Goal: Information Seeking & Learning: Compare options

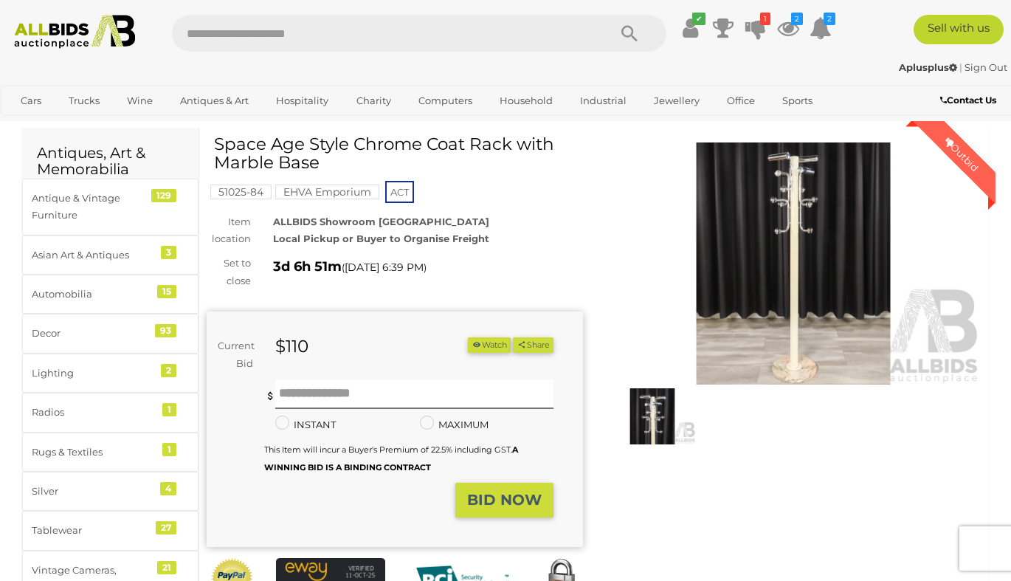
scroll to position [45, 0]
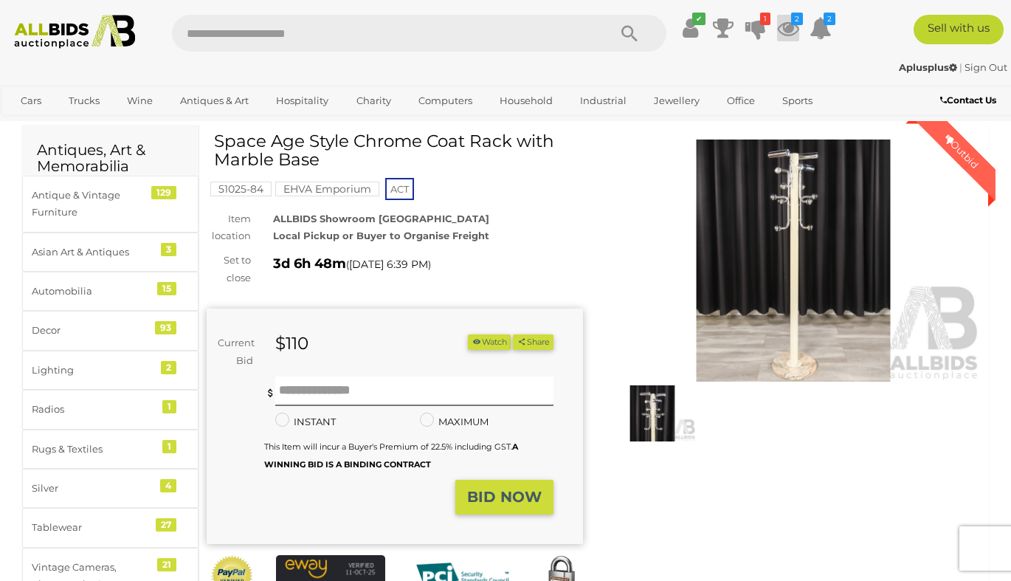
click at [799, 27] on icon at bounding box center [788, 28] width 22 height 27
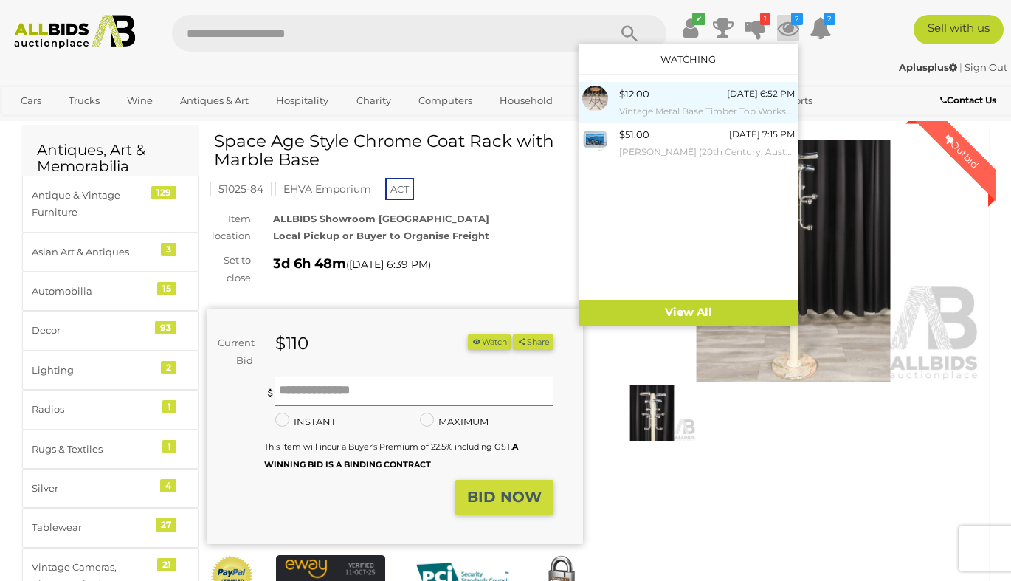
click at [706, 97] on div "$12.00 [DATE] 6:52 PM Vintage Metal Base Timber Top Workshop Stool" at bounding box center [707, 102] width 176 height 33
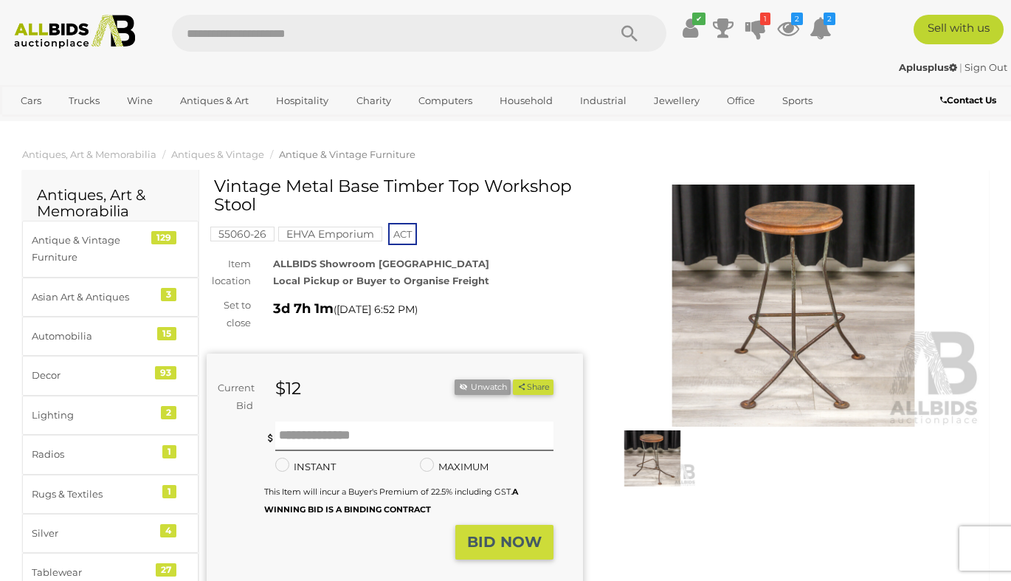
click at [804, 380] on img at bounding box center [793, 305] width 376 height 243
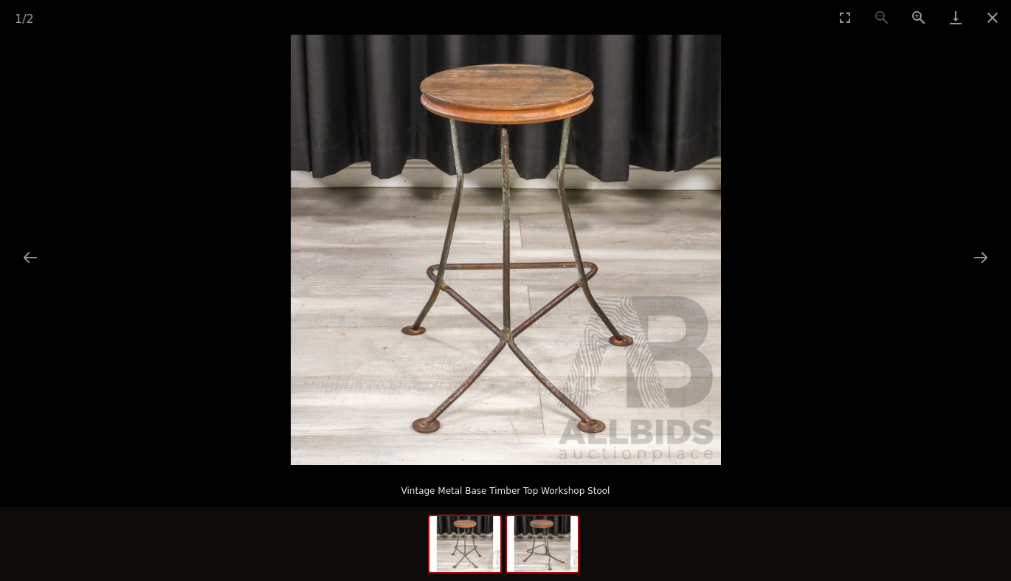
click at [547, 536] on img at bounding box center [542, 544] width 71 height 56
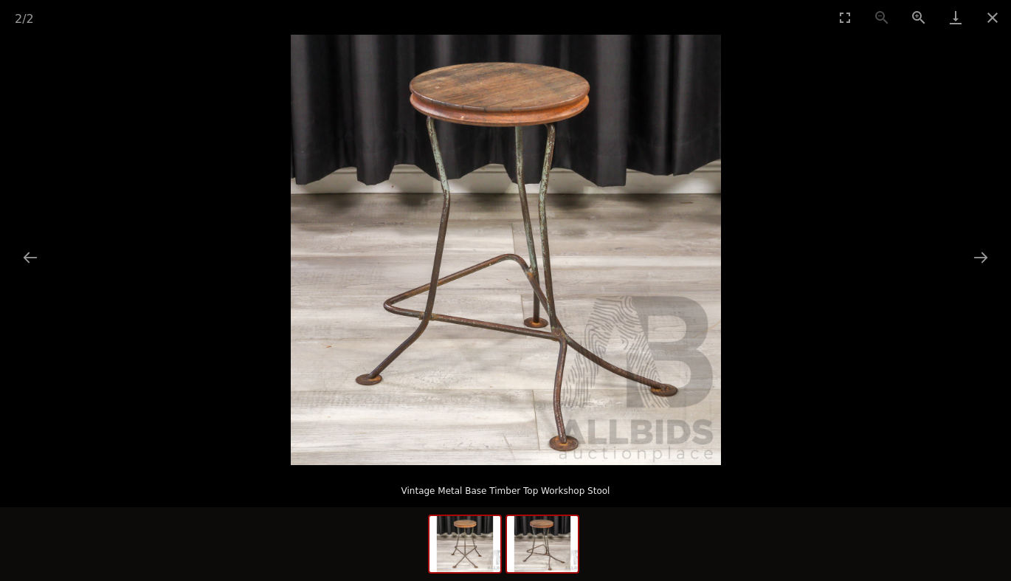
click at [468, 542] on img at bounding box center [464, 544] width 71 height 56
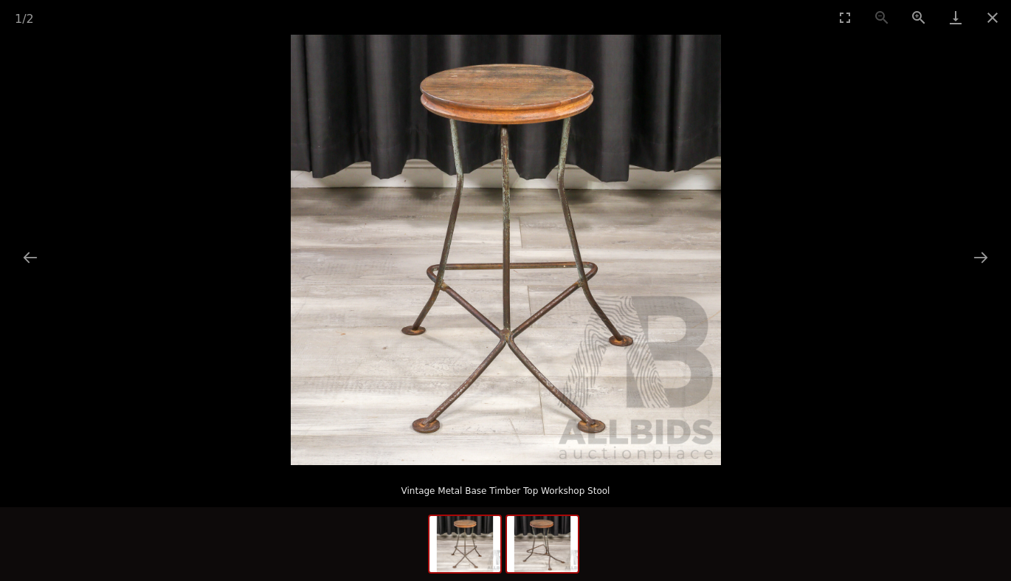
click at [531, 541] on img at bounding box center [542, 544] width 71 height 56
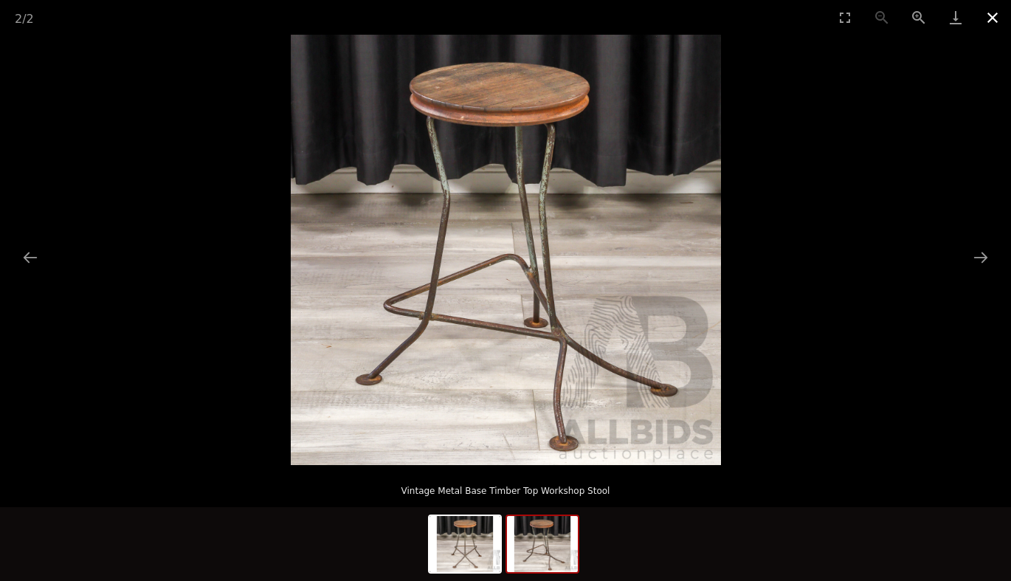
click at [990, 22] on button "Close gallery" at bounding box center [992, 17] width 37 height 35
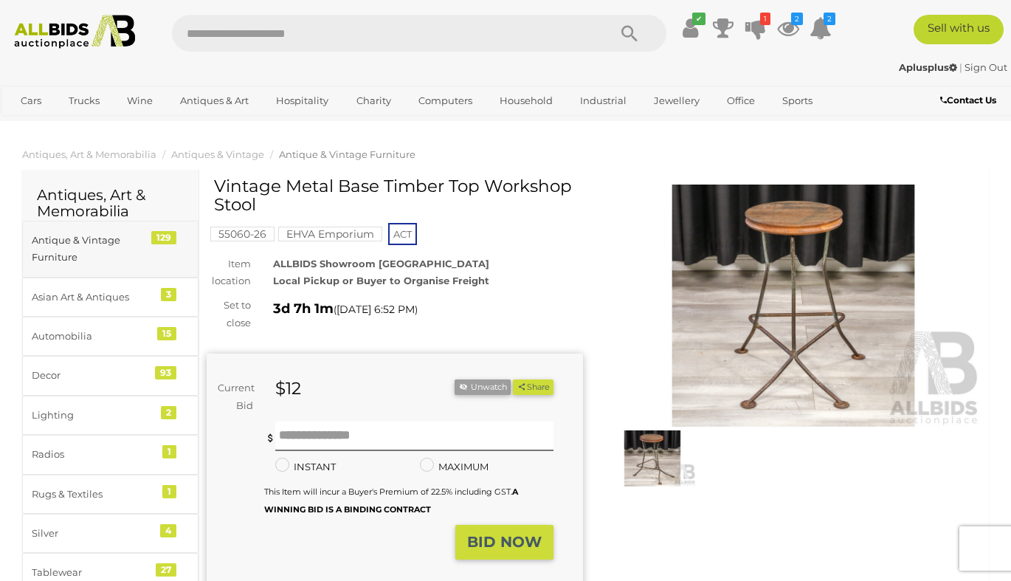
click at [101, 235] on div "Antique & Vintage Furniture" at bounding box center [93, 249] width 122 height 35
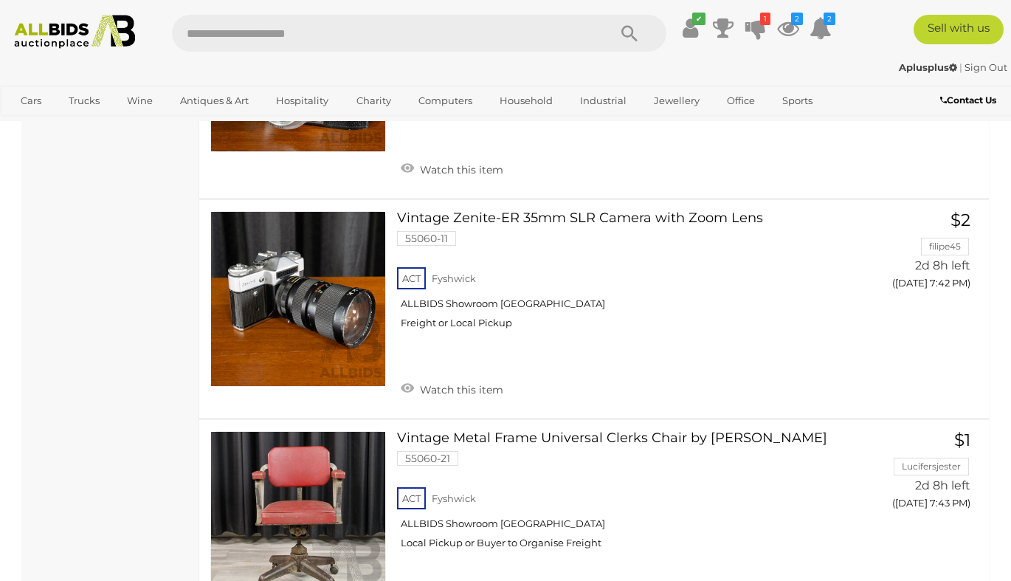
scroll to position [11100, 0]
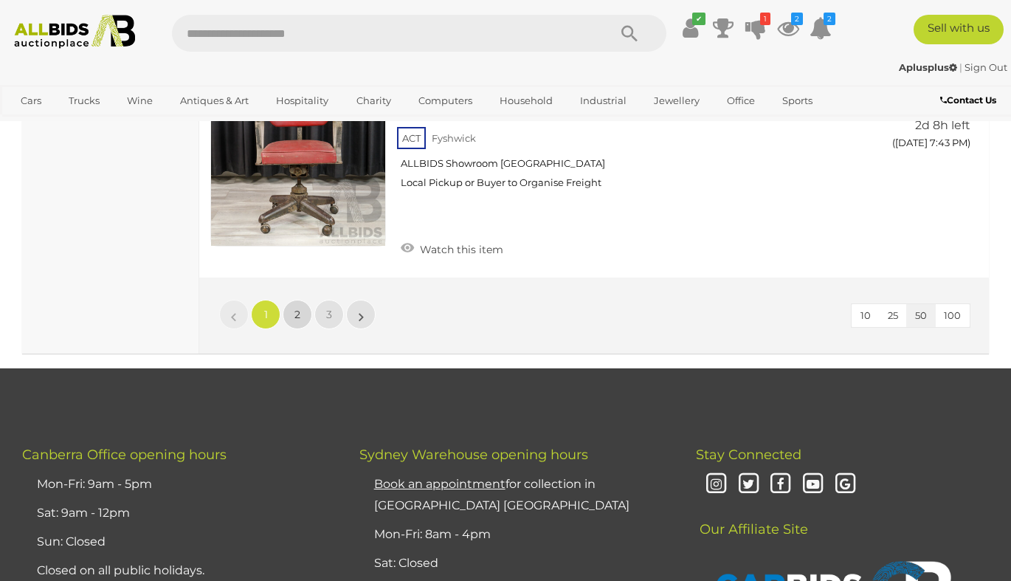
click at [291, 300] on link "2" at bounding box center [298, 315] width 30 height 30
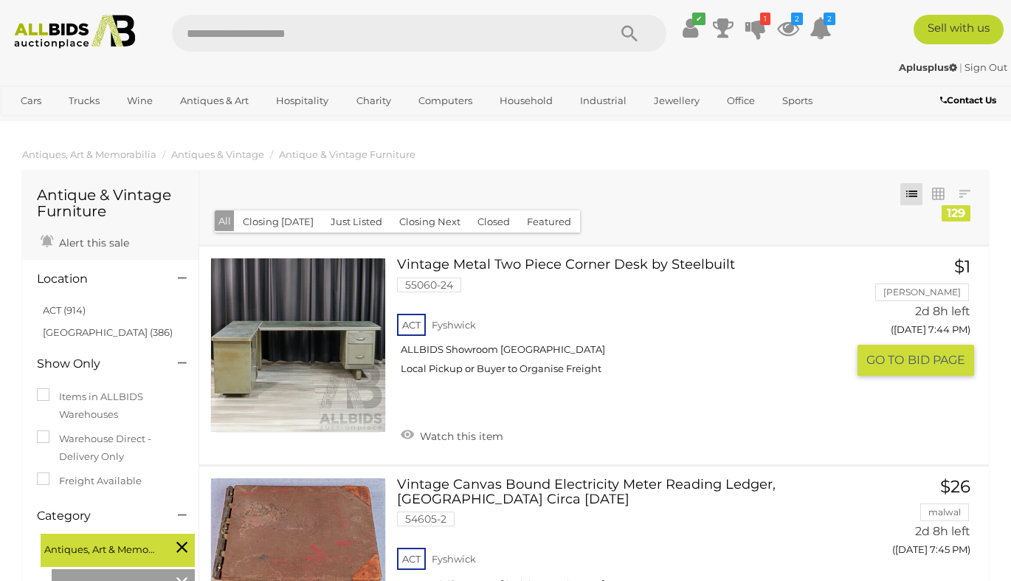
click at [590, 261] on link "Vintage Metal Two Piece Corner Desk by Steelbuilt 55060-24 ACT [GEOGRAPHIC_DATA]" at bounding box center [627, 322] width 438 height 129
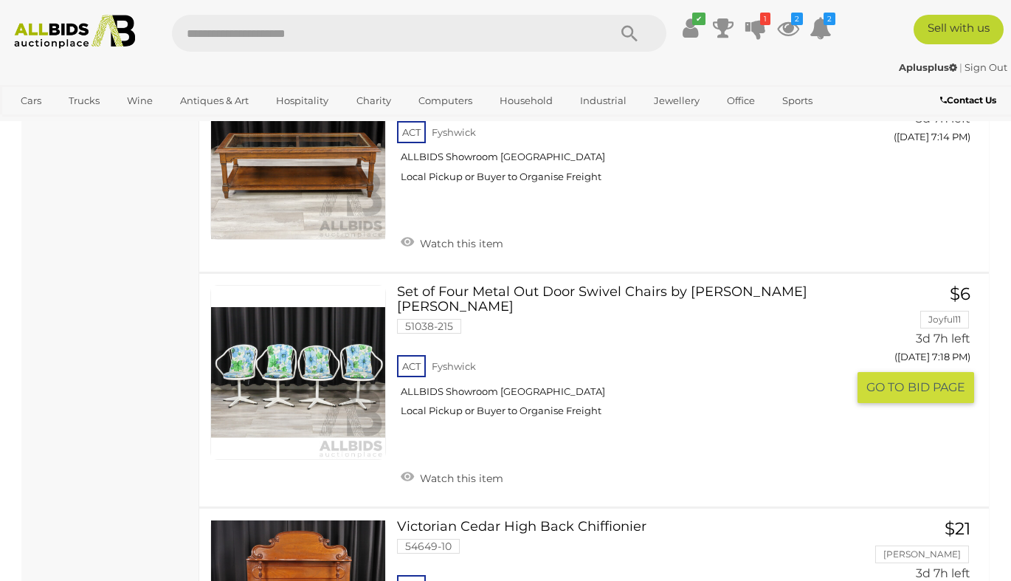
scroll to position [10294, 0]
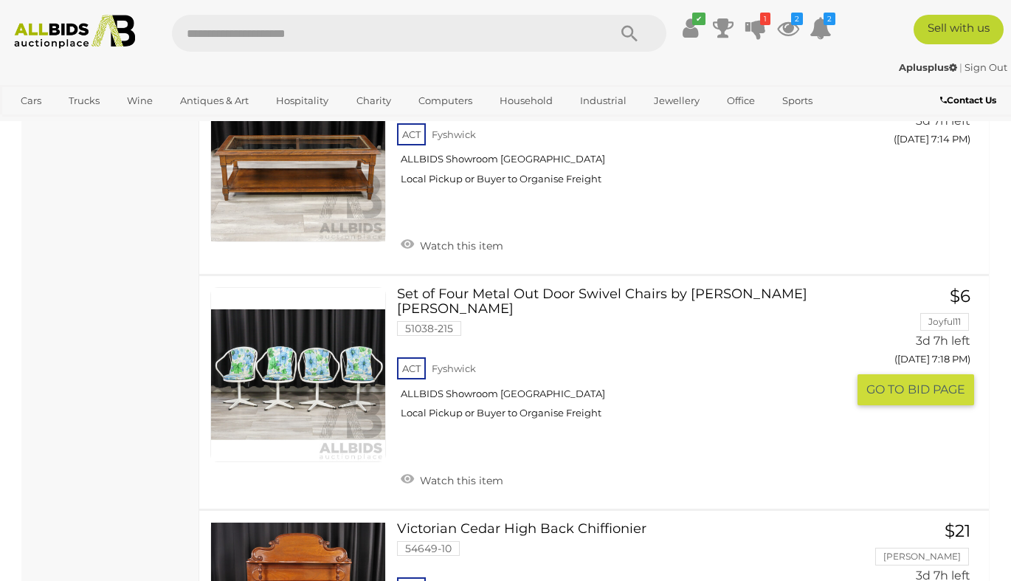
click at [720, 287] on link "Set of Four Metal Out Door Swivel Chairs by [PERSON_NAME] [PERSON_NAME] 51038-2…" at bounding box center [627, 359] width 438 height 144
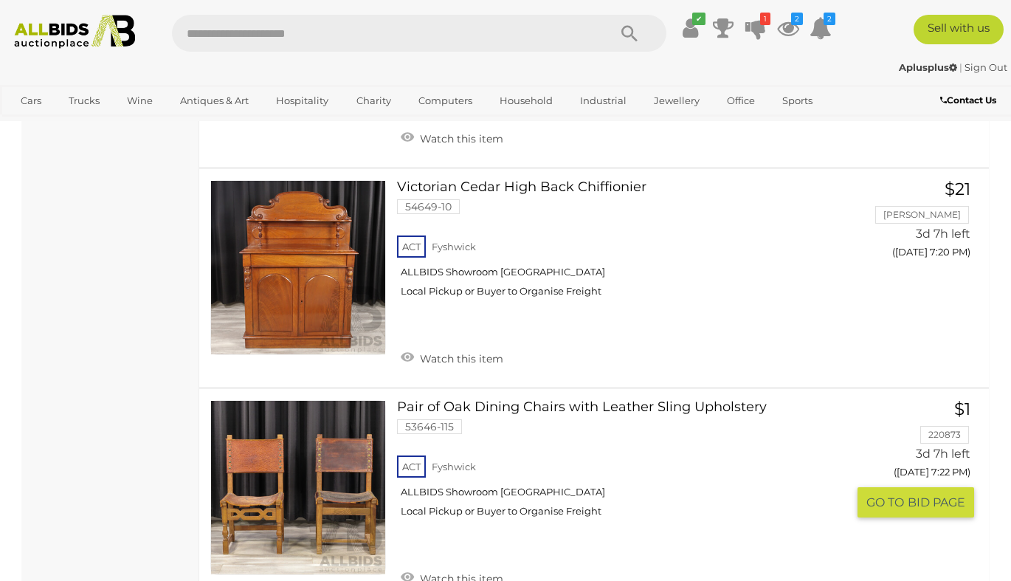
scroll to position [10852, 0]
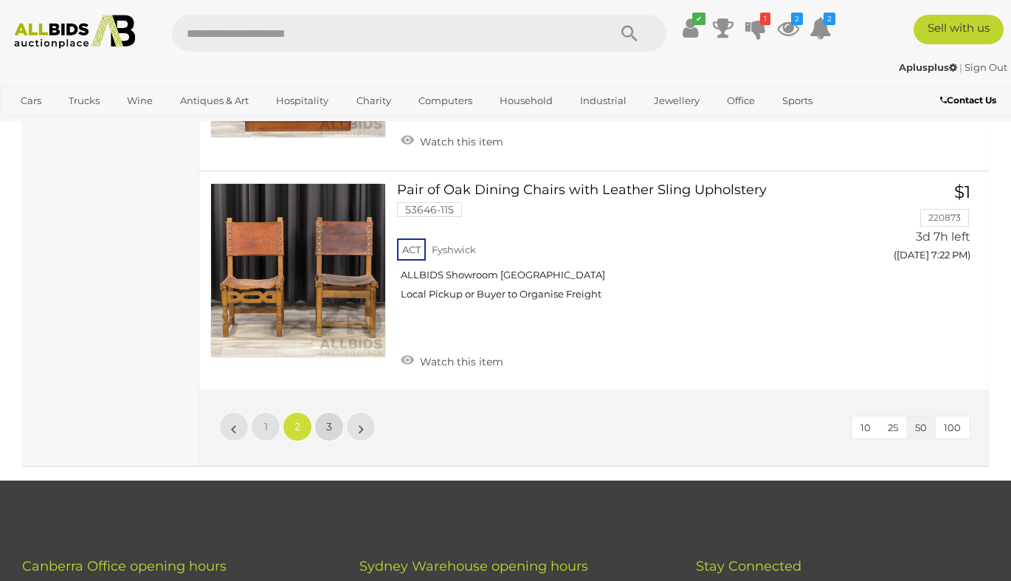
click at [334, 412] on link "3" at bounding box center [329, 427] width 30 height 30
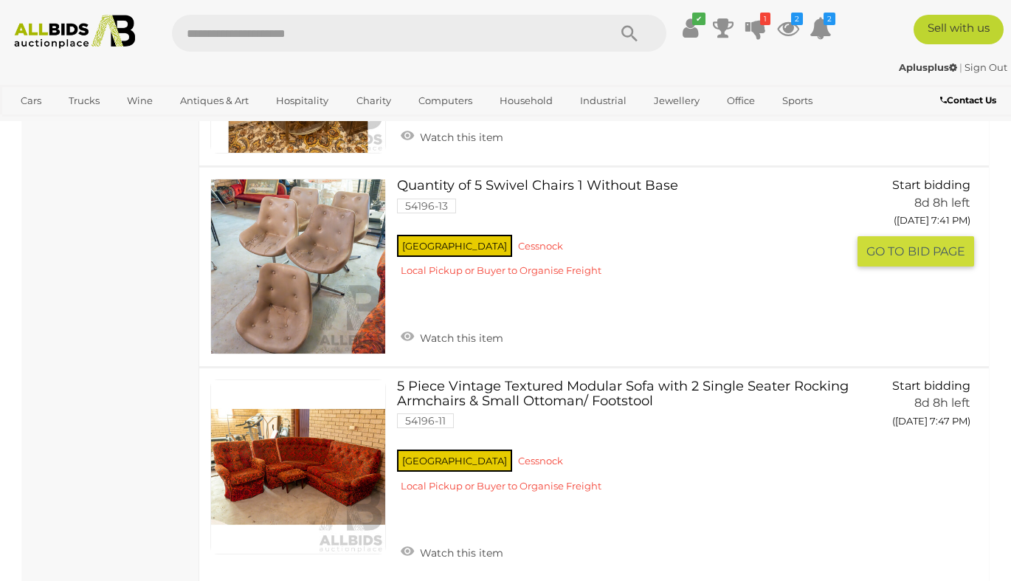
scroll to position [4587, 0]
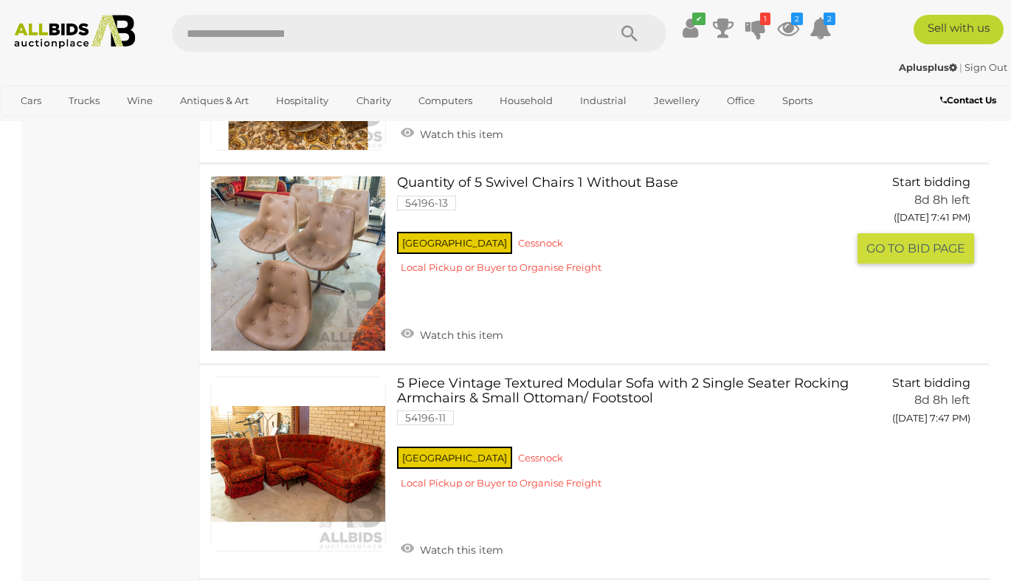
click at [592, 182] on link "Quantity of 5 Swivel Chairs 1 Without Base 54196-13 [GEOGRAPHIC_DATA] [GEOGRAPH…" at bounding box center [627, 231] width 438 height 110
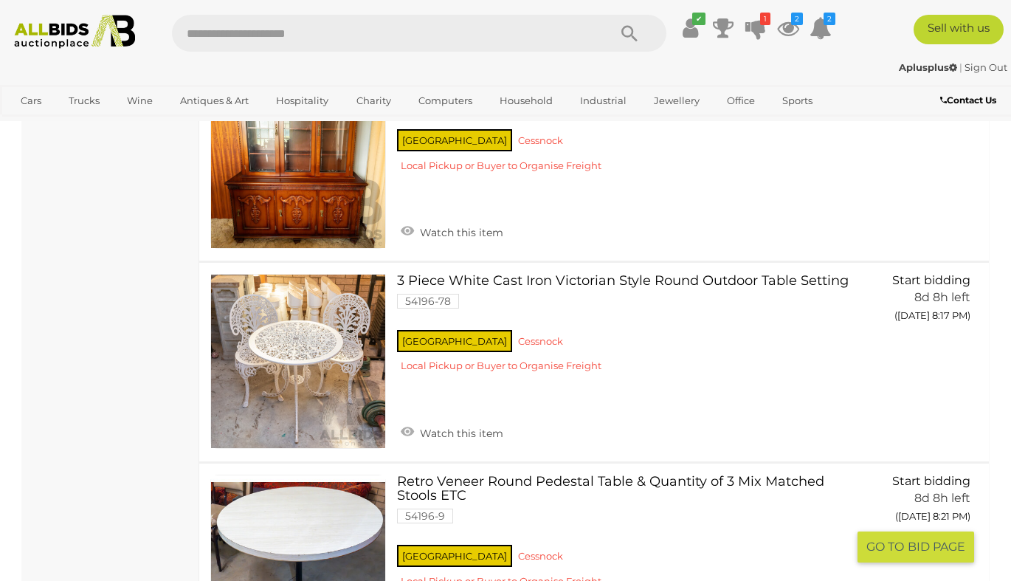
scroll to position [5929, 0]
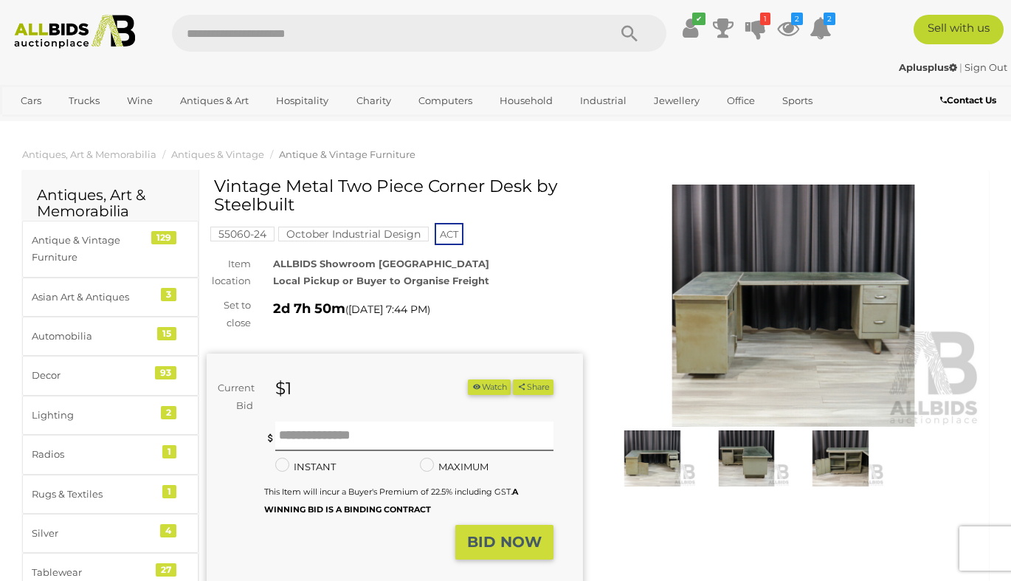
click at [724, 307] on img at bounding box center [793, 305] width 376 height 243
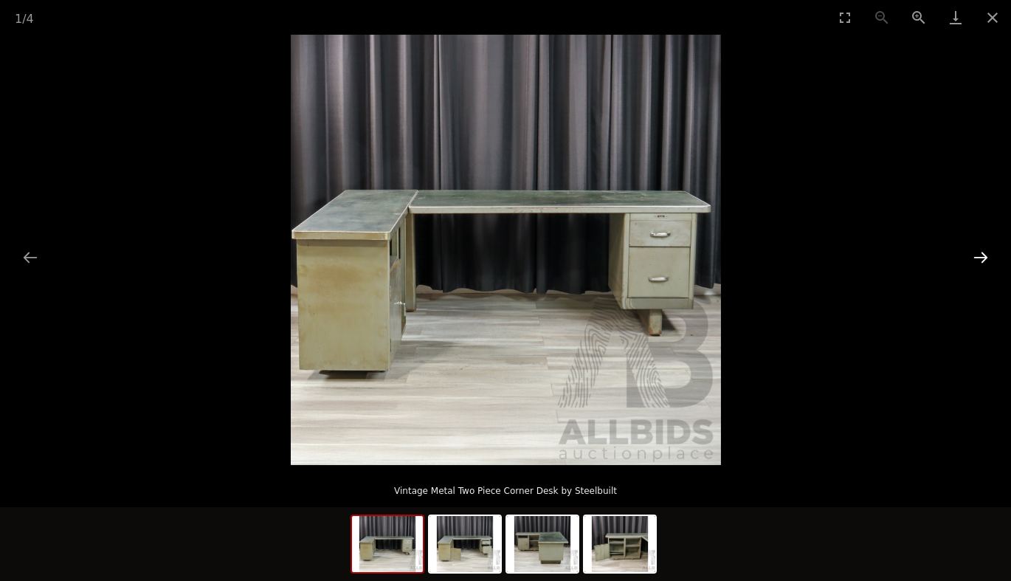
click at [978, 255] on button "Next slide" at bounding box center [980, 257] width 31 height 29
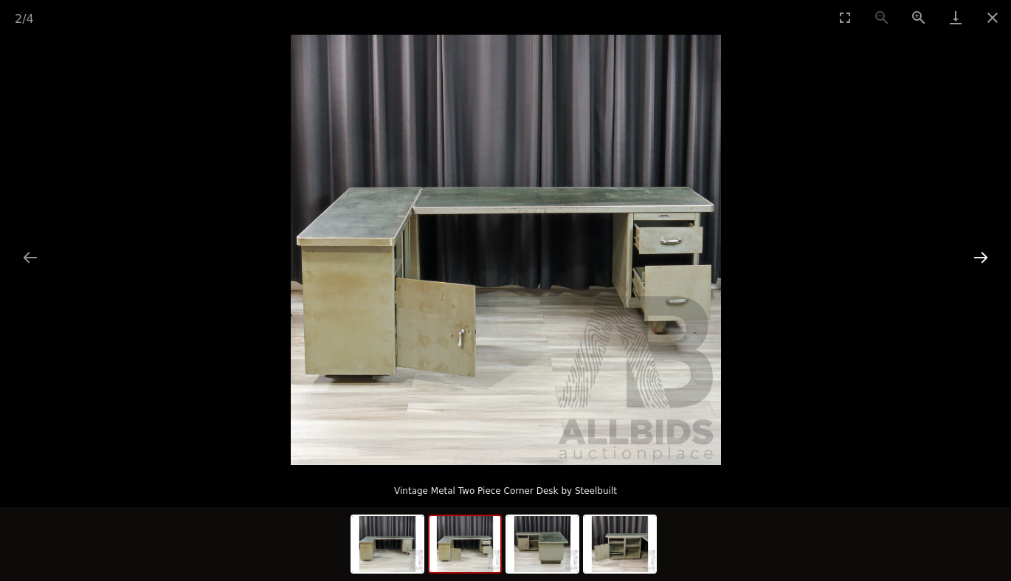
click at [978, 255] on button "Next slide" at bounding box center [980, 257] width 31 height 29
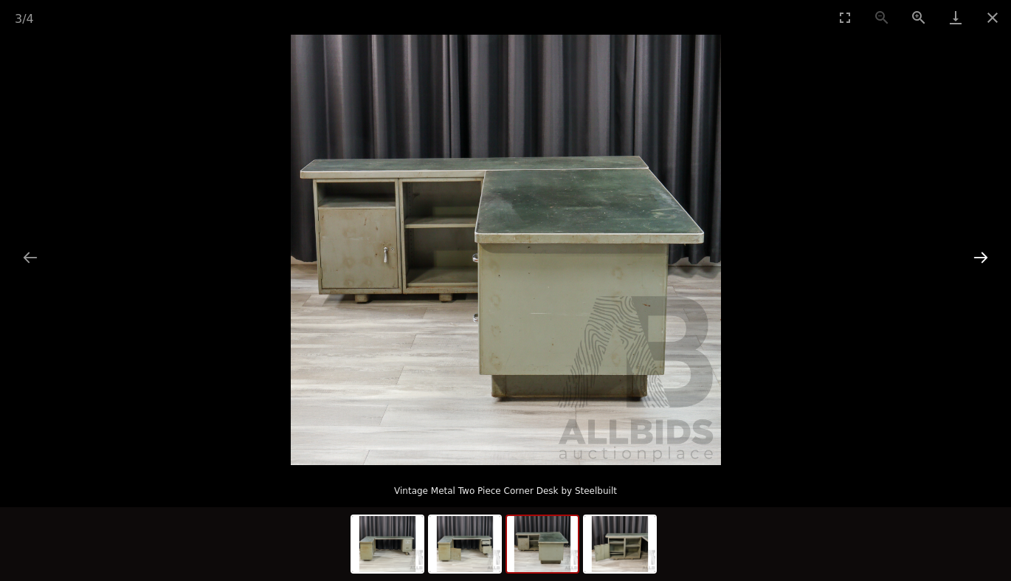
click at [978, 255] on button "Next slide" at bounding box center [980, 257] width 31 height 29
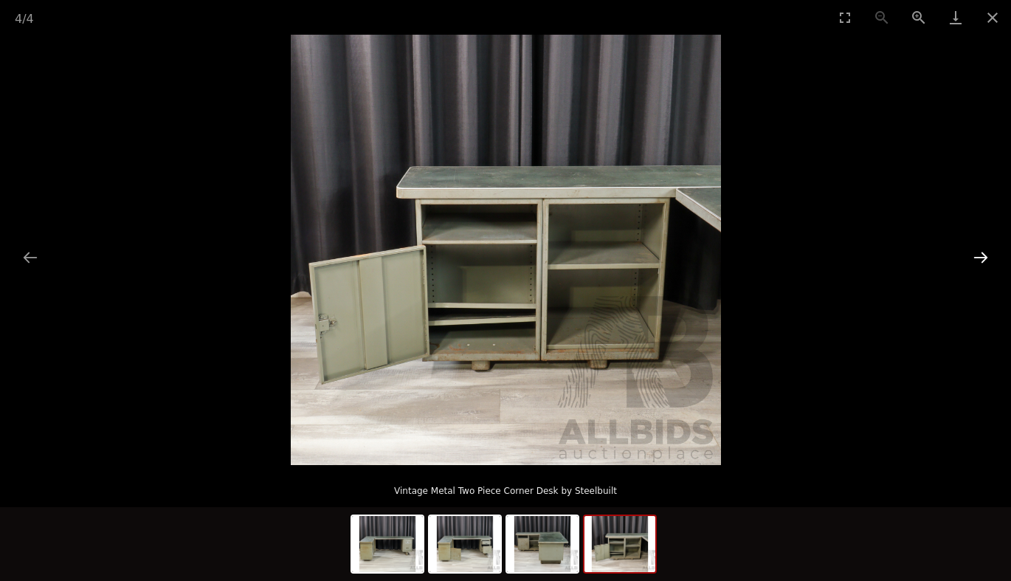
click at [978, 255] on button "Next slide" at bounding box center [980, 257] width 31 height 29
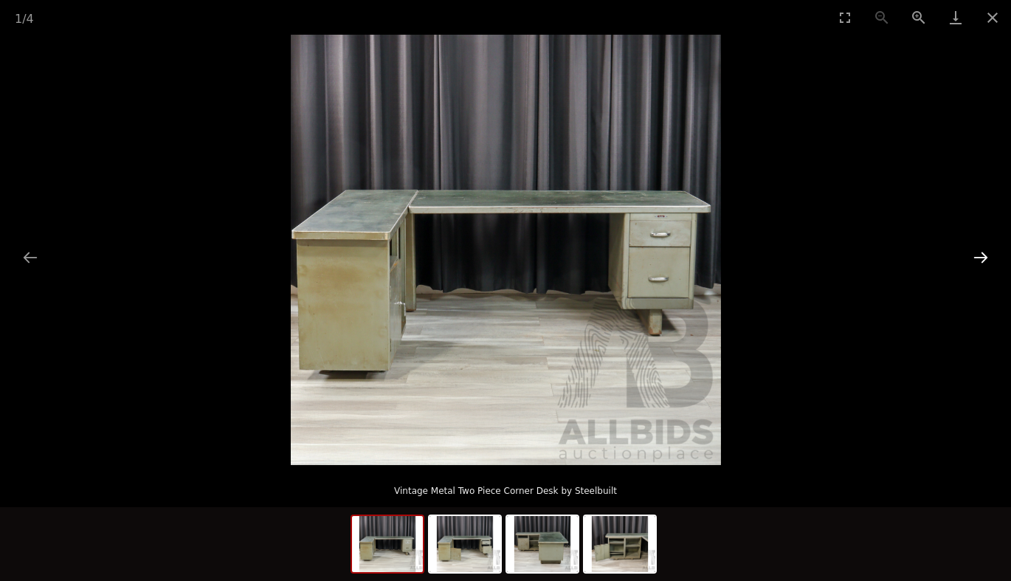
click at [978, 255] on button "Next slide" at bounding box center [980, 257] width 31 height 29
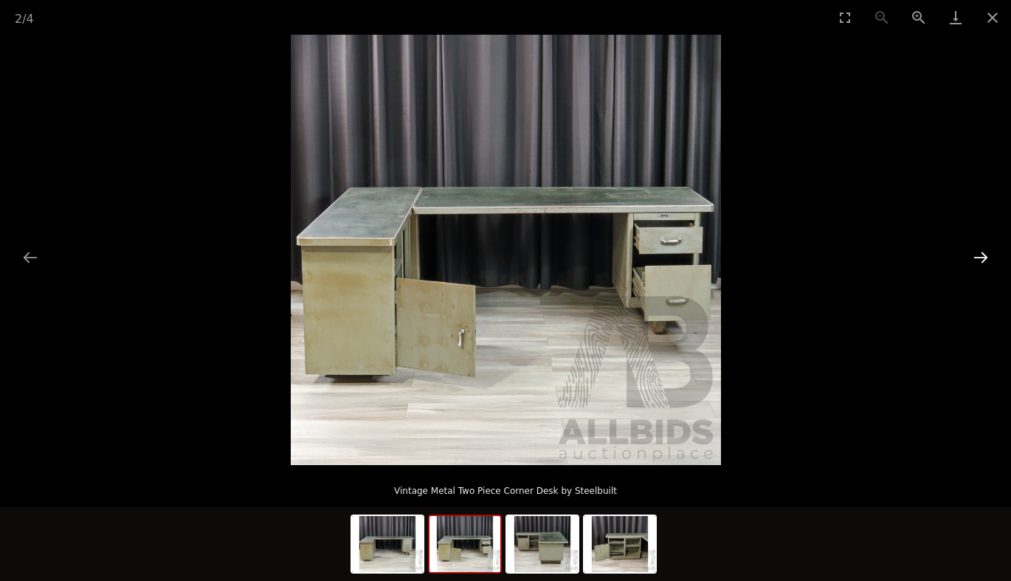
click at [978, 255] on button "Next slide" at bounding box center [980, 257] width 31 height 29
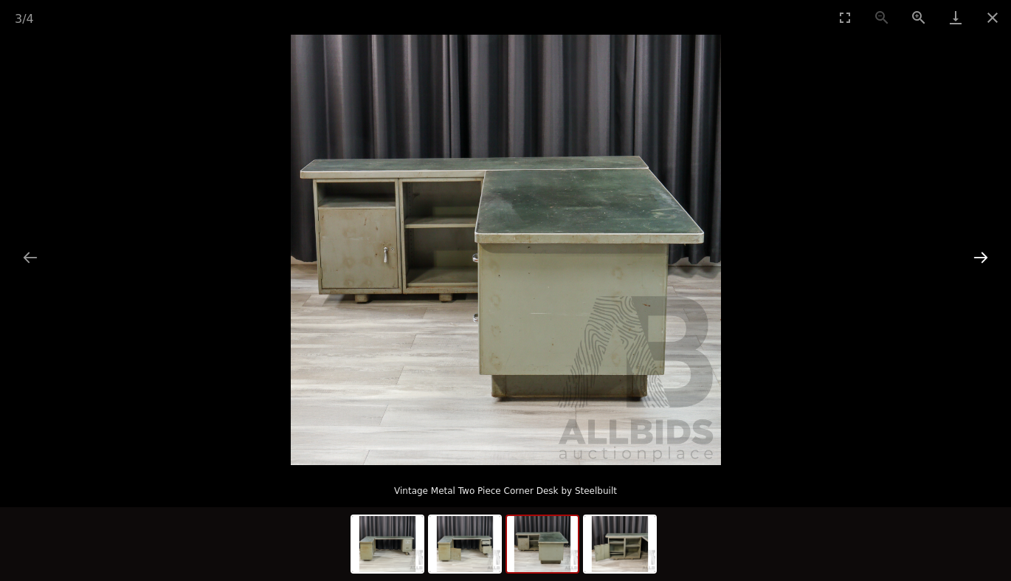
click at [978, 255] on button "Next slide" at bounding box center [980, 257] width 31 height 29
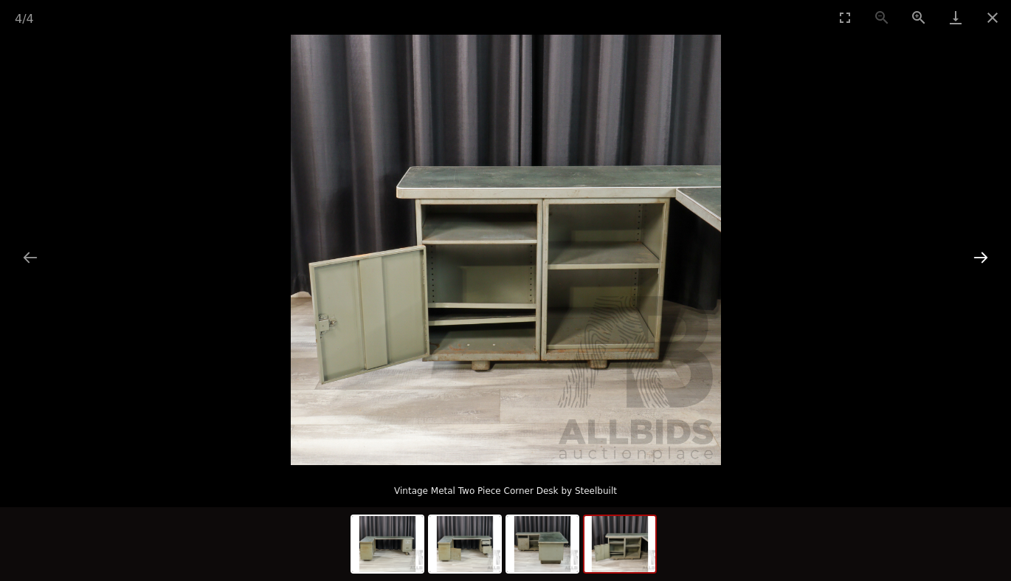
click at [978, 255] on button "Next slide" at bounding box center [980, 257] width 31 height 29
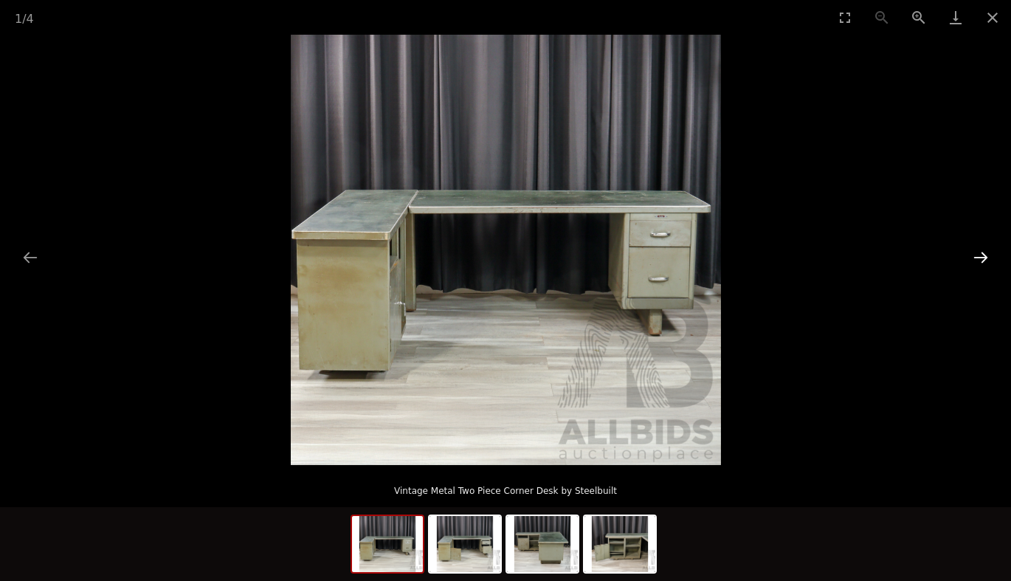
click at [978, 255] on button "Next slide" at bounding box center [980, 257] width 31 height 29
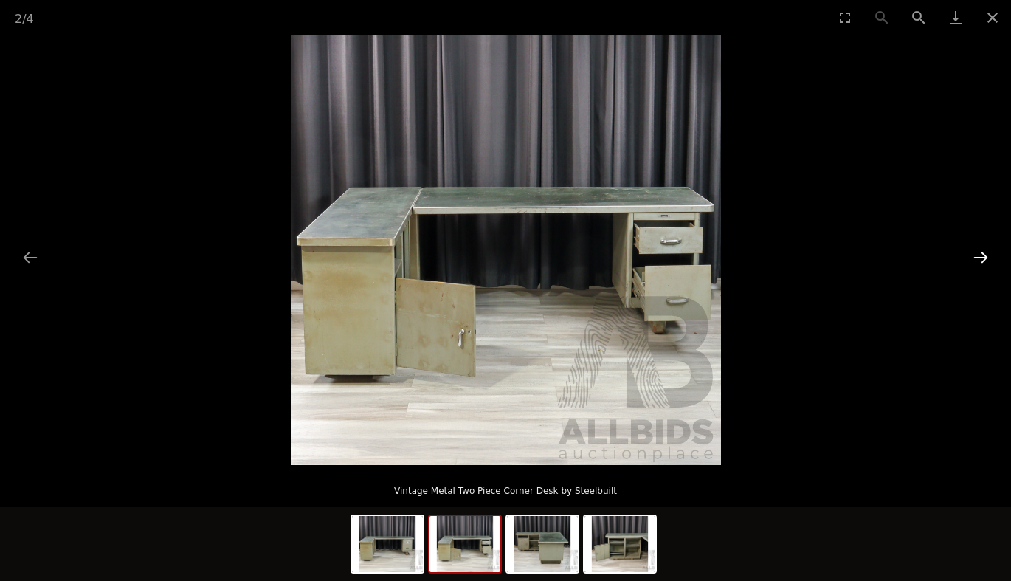
click at [978, 255] on button "Next slide" at bounding box center [980, 257] width 31 height 29
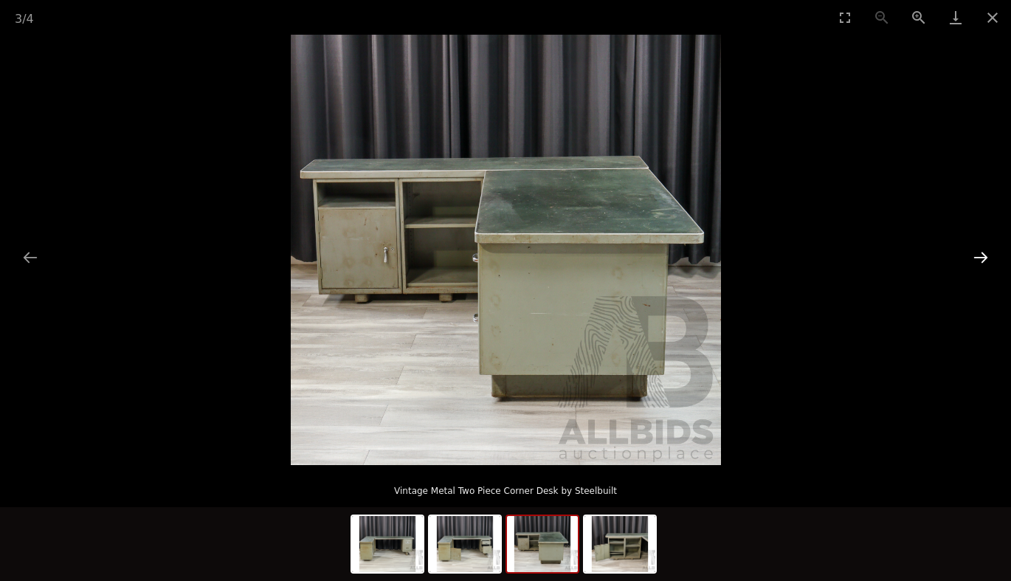
click at [978, 255] on button "Next slide" at bounding box center [980, 257] width 31 height 29
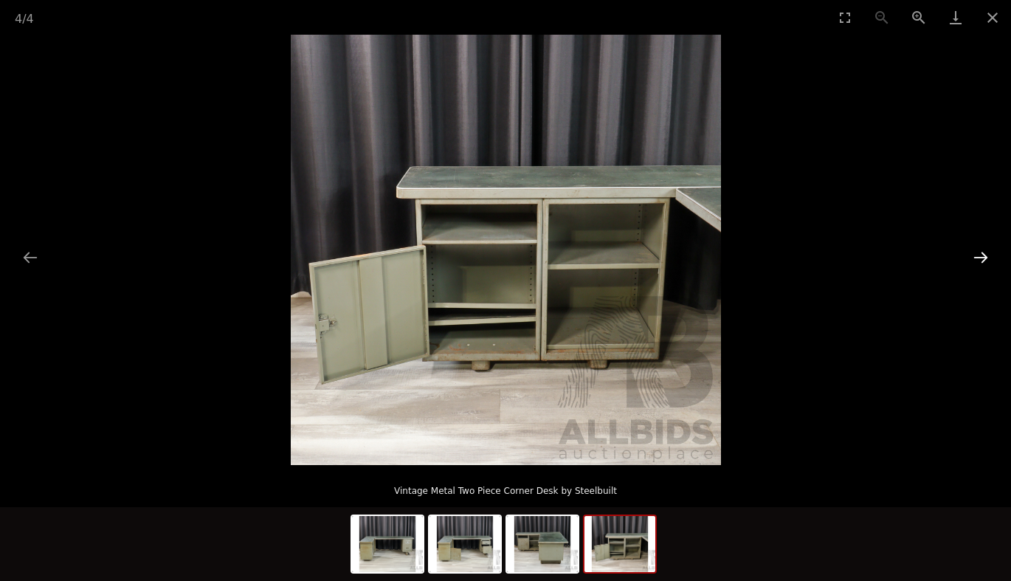
click at [978, 255] on button "Next slide" at bounding box center [980, 257] width 31 height 29
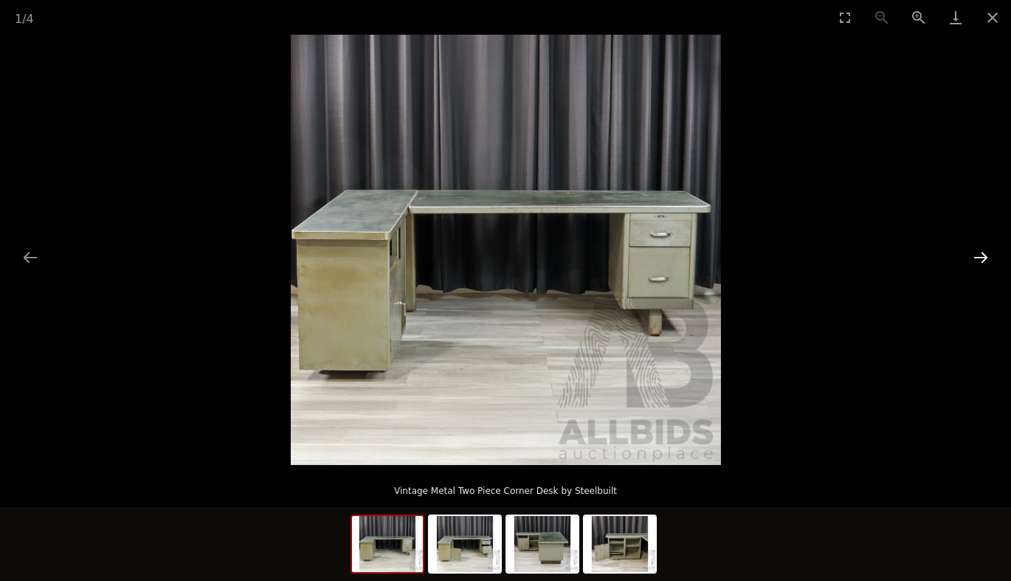
click at [978, 255] on button "Next slide" at bounding box center [980, 257] width 31 height 29
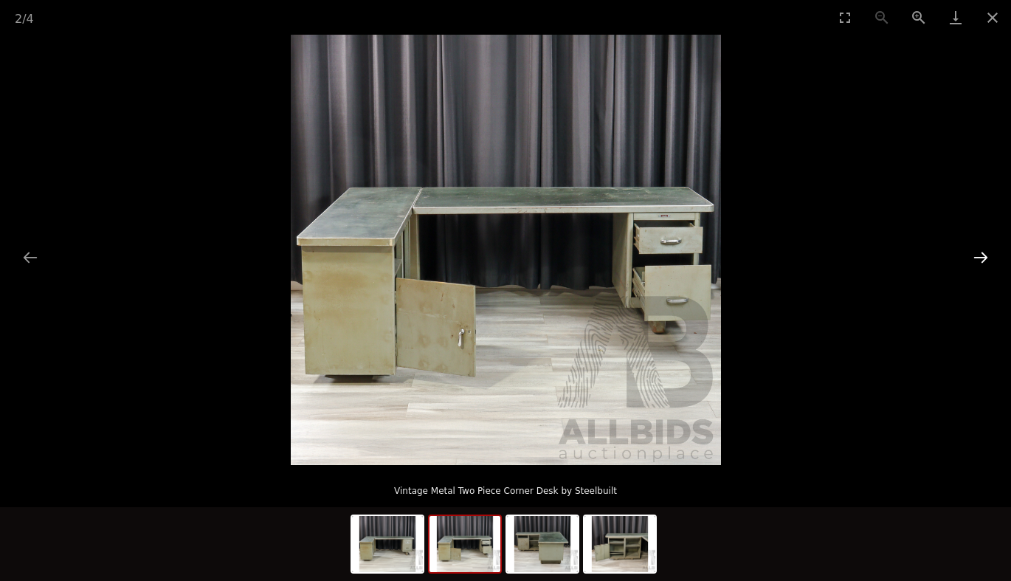
click at [978, 255] on button "Next slide" at bounding box center [980, 257] width 31 height 29
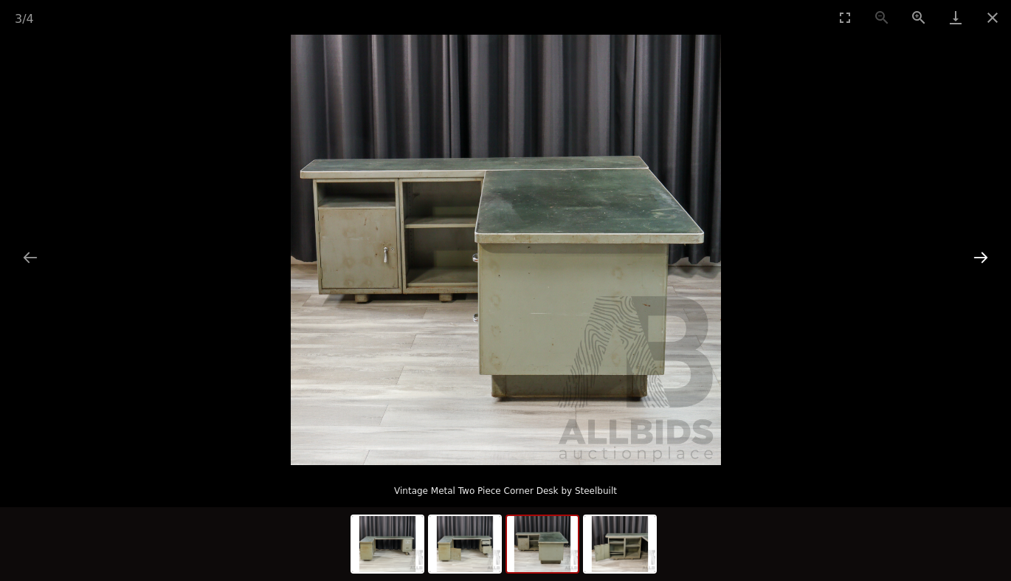
click at [978, 255] on button "Next slide" at bounding box center [980, 257] width 31 height 29
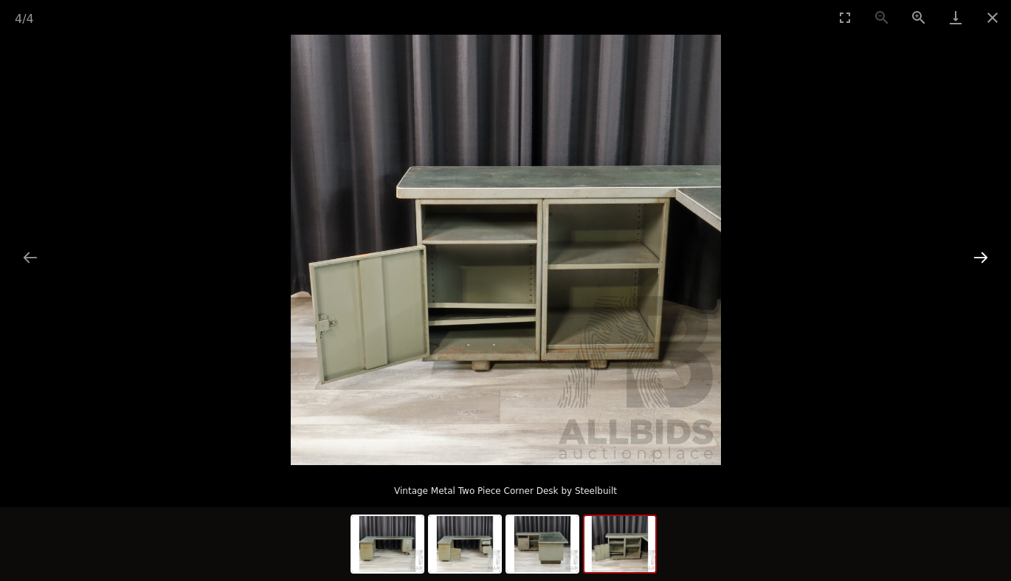
click at [978, 255] on button "Next slide" at bounding box center [980, 257] width 31 height 29
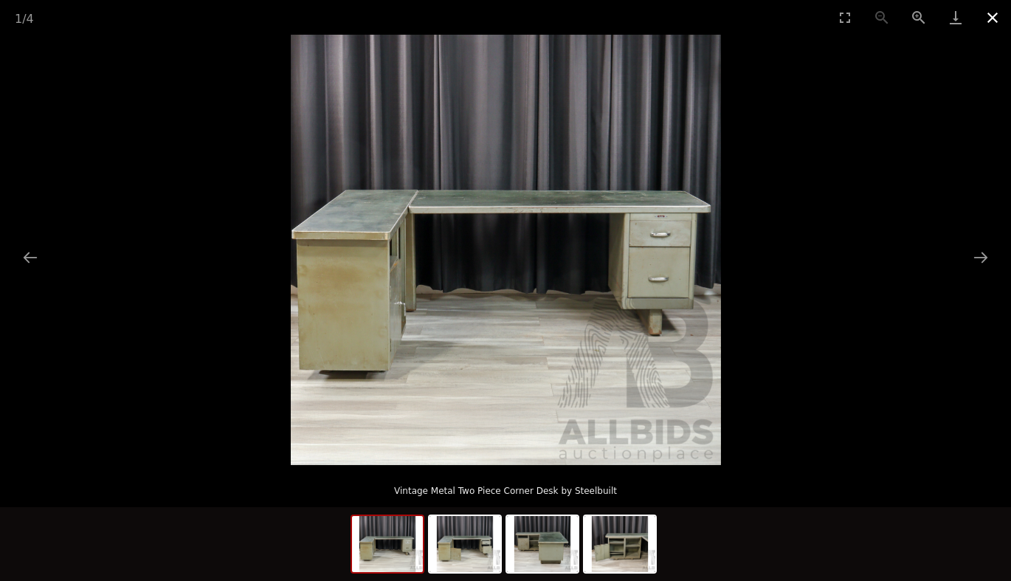
click at [991, 21] on button "Close gallery" at bounding box center [992, 17] width 37 height 35
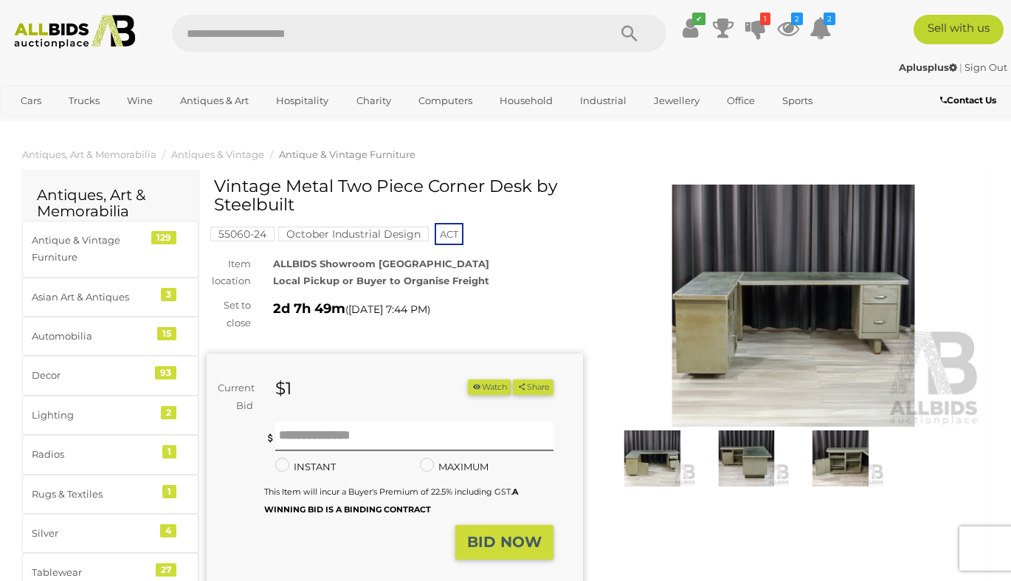
scroll to position [4, 0]
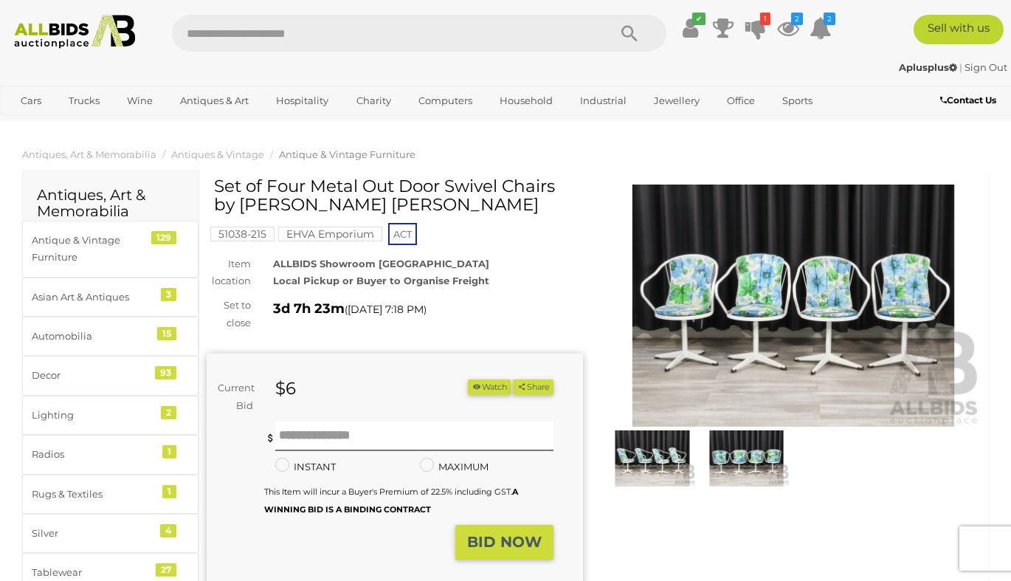
click at [886, 339] on img at bounding box center [793, 305] width 376 height 243
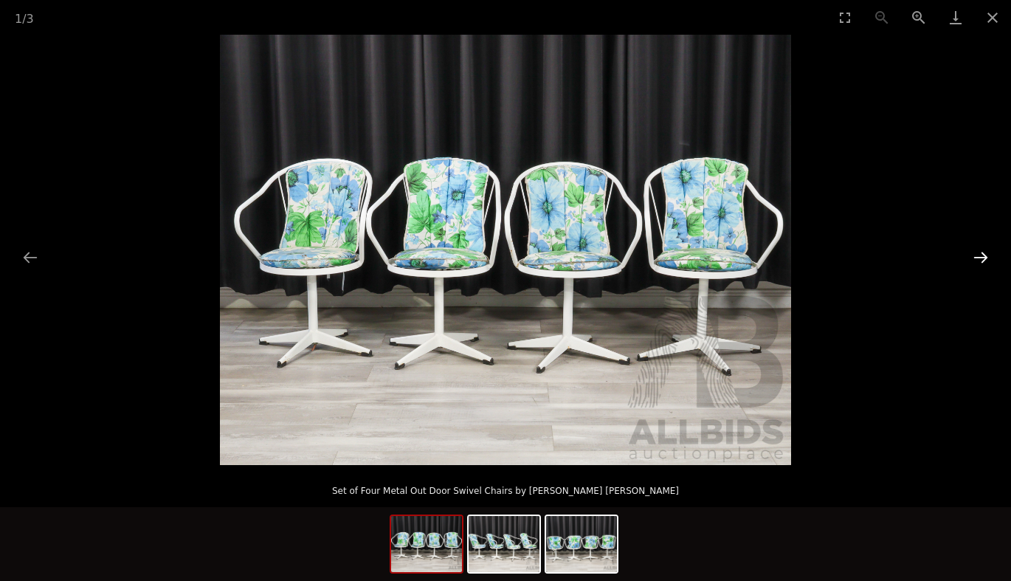
click at [984, 257] on button "Next slide" at bounding box center [980, 257] width 31 height 29
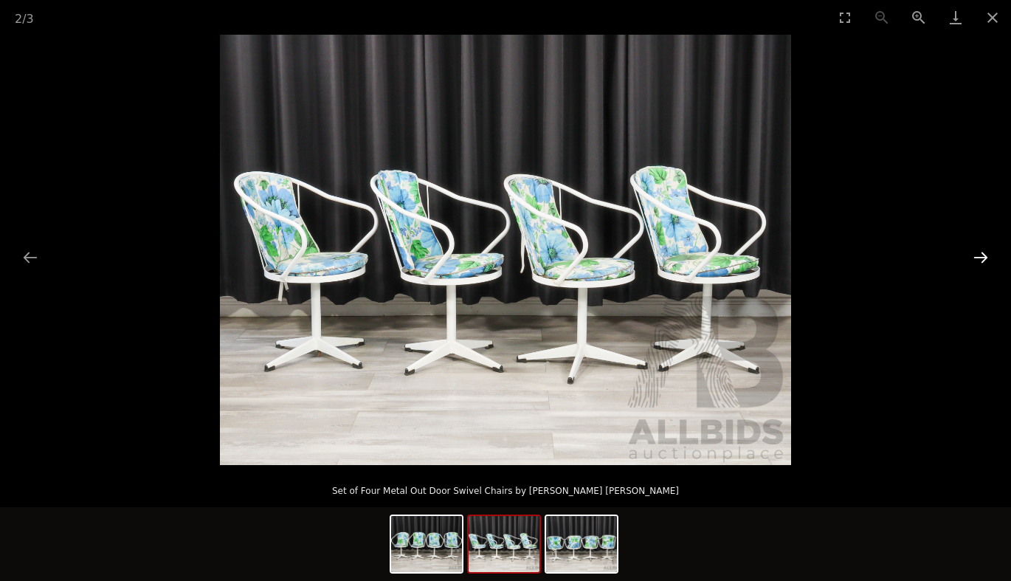
click at [984, 257] on button "Next slide" at bounding box center [980, 257] width 31 height 29
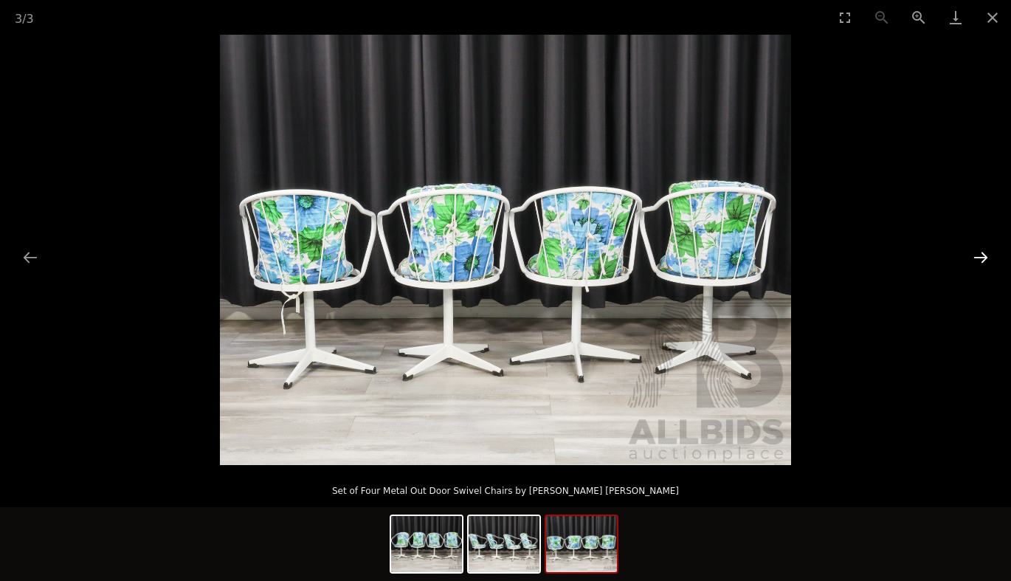
click at [984, 257] on button "Next slide" at bounding box center [980, 257] width 31 height 29
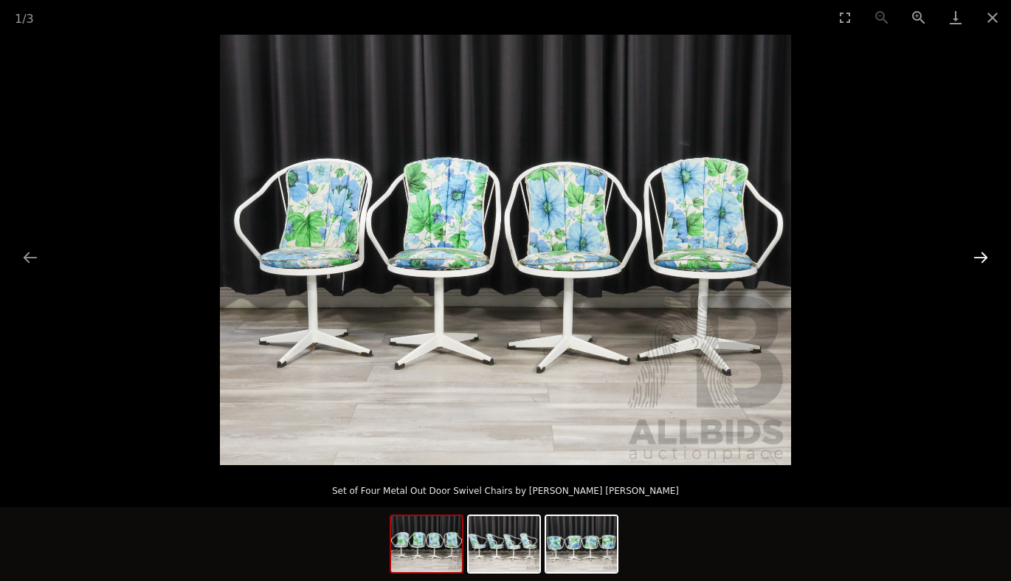
click at [984, 257] on button "Next slide" at bounding box center [980, 257] width 31 height 29
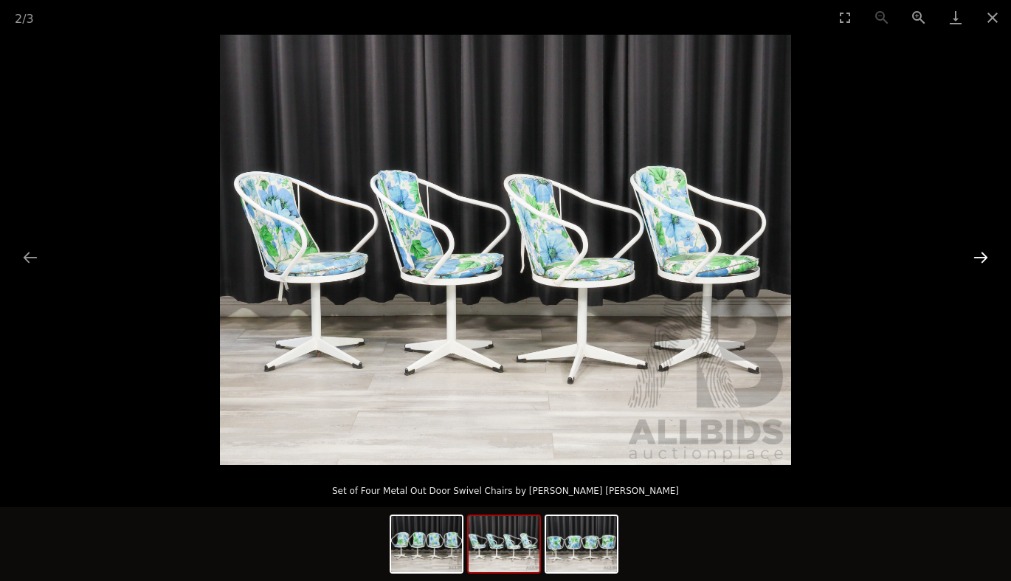
click at [984, 257] on button "Next slide" at bounding box center [980, 257] width 31 height 29
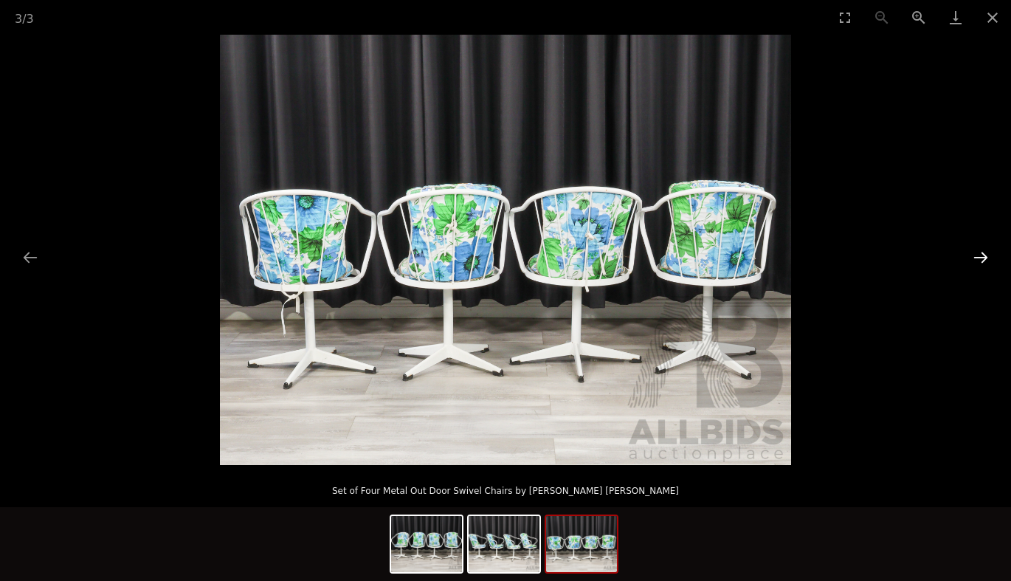
click at [984, 257] on button "Next slide" at bounding box center [980, 257] width 31 height 29
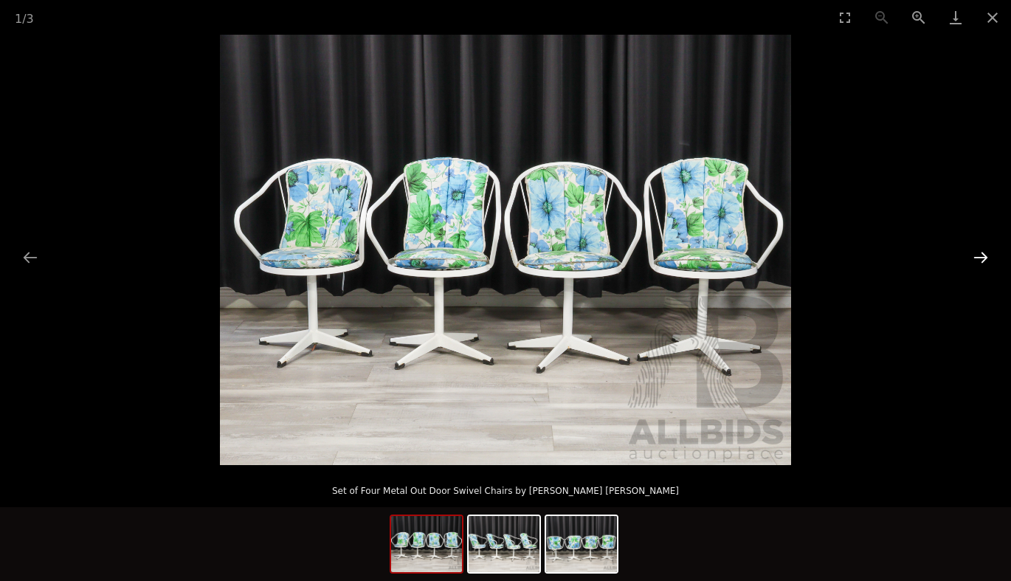
click at [984, 257] on button "Next slide" at bounding box center [980, 257] width 31 height 29
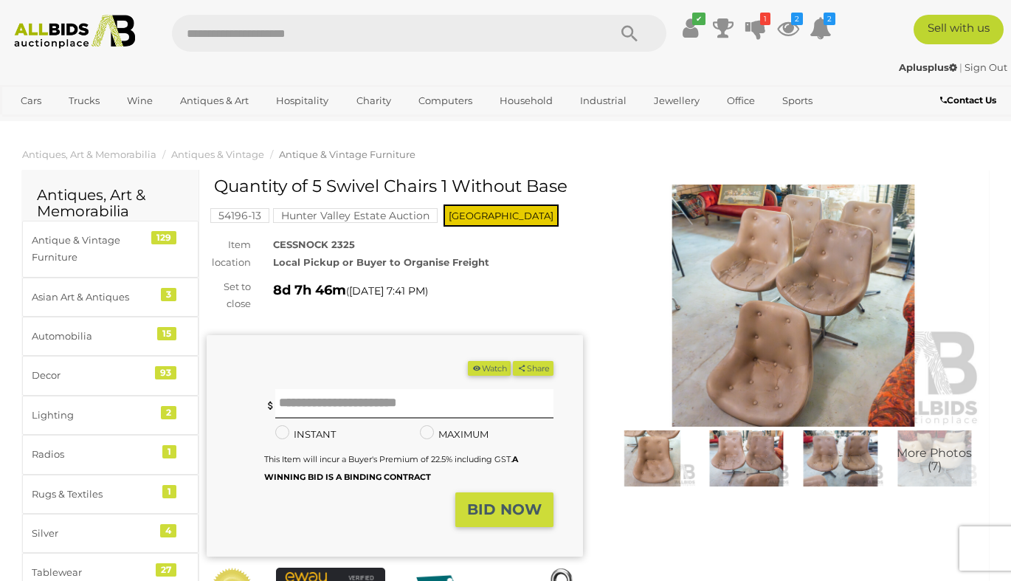
click at [769, 259] on img at bounding box center [793, 305] width 376 height 243
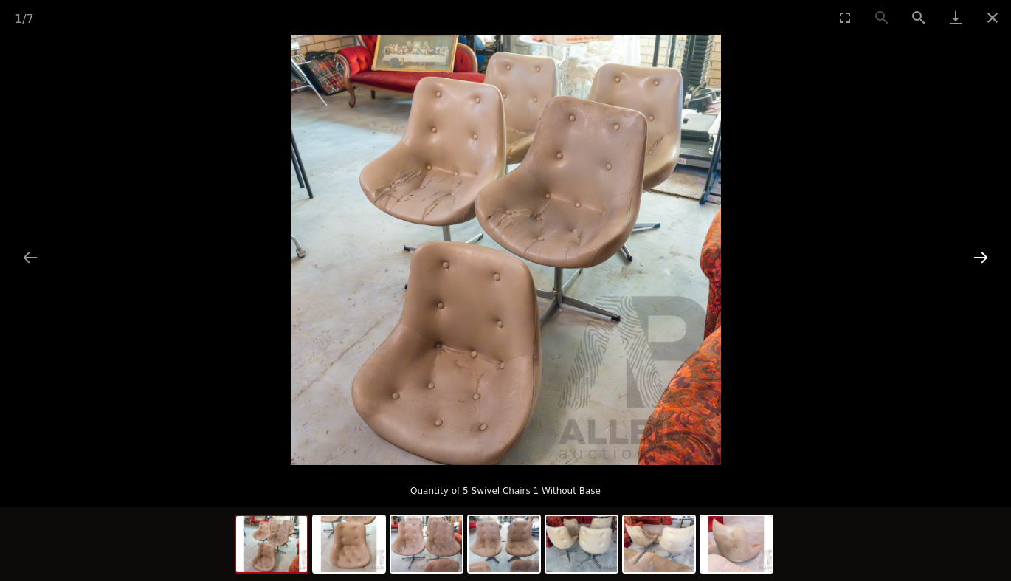
click at [982, 258] on button "Next slide" at bounding box center [980, 257] width 31 height 29
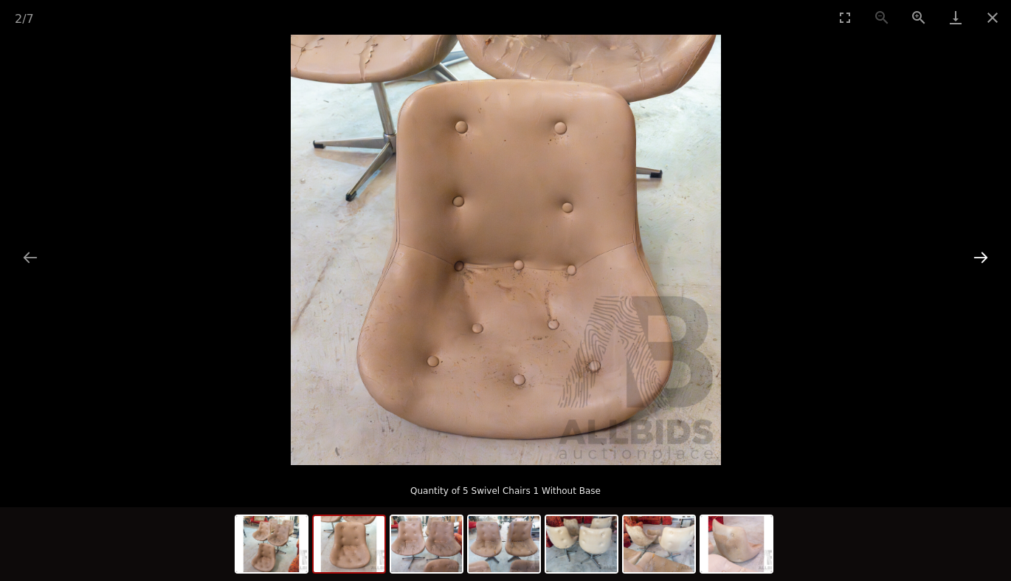
click at [982, 258] on button "Next slide" at bounding box center [980, 257] width 31 height 29
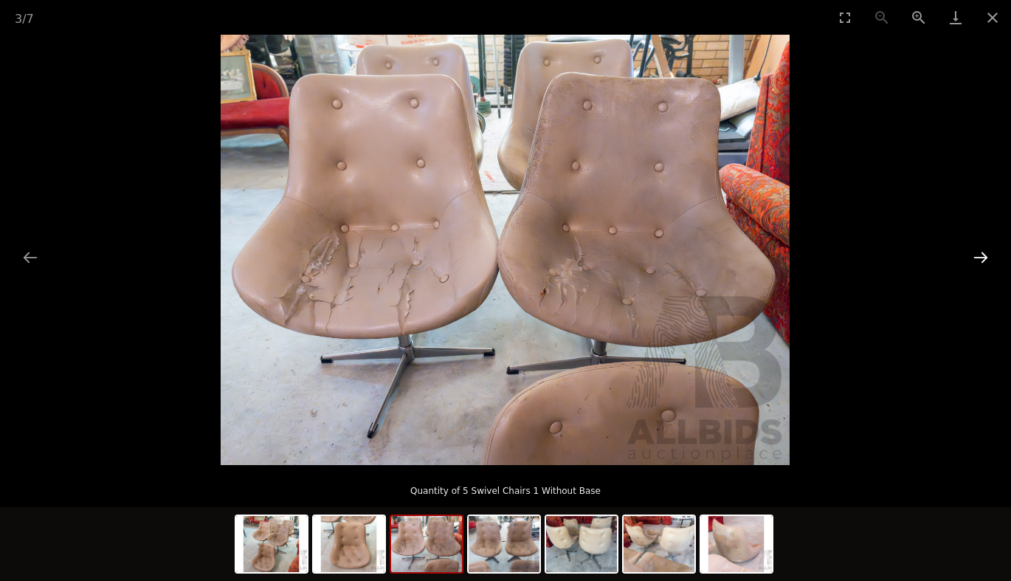
click at [982, 258] on button "Next slide" at bounding box center [980, 257] width 31 height 29
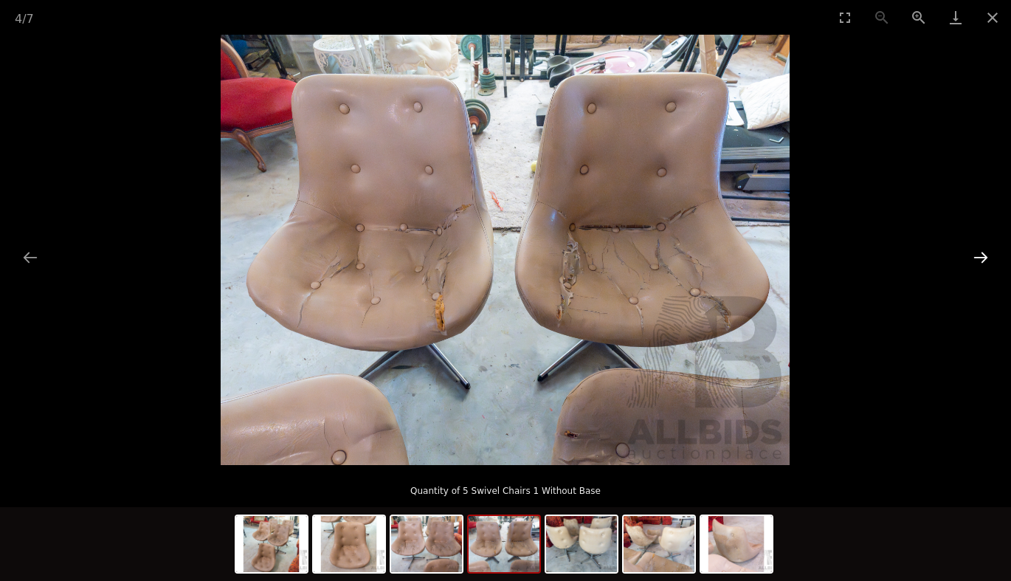
click at [982, 258] on button "Next slide" at bounding box center [980, 257] width 31 height 29
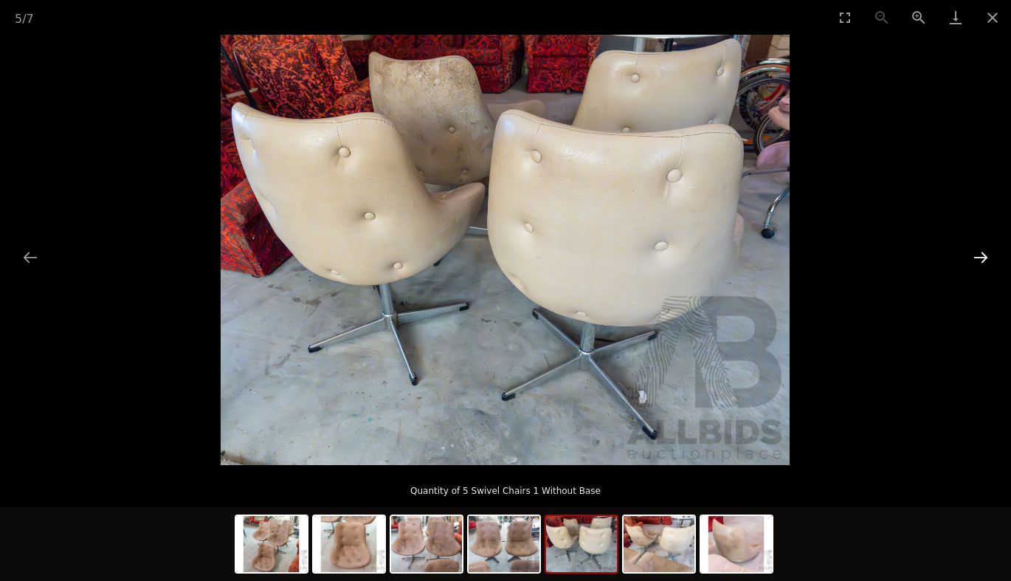
click at [982, 258] on button "Next slide" at bounding box center [980, 257] width 31 height 29
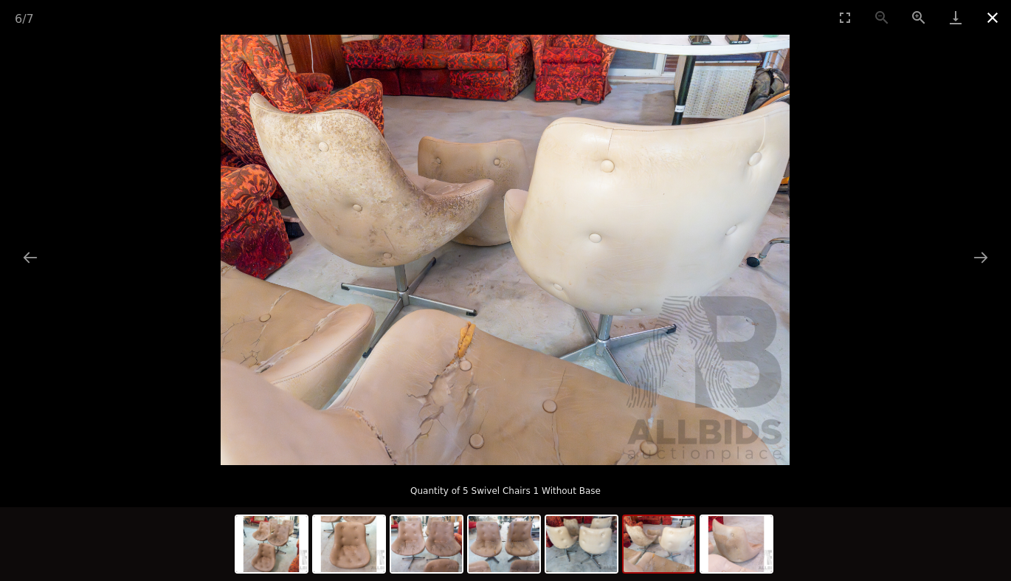
click at [990, 20] on button "Close gallery" at bounding box center [992, 17] width 37 height 35
